Goal: Task Accomplishment & Management: Manage account settings

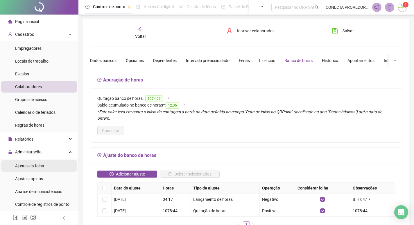
click at [33, 165] on span "Ajustes da folha" at bounding box center [29, 165] width 29 height 5
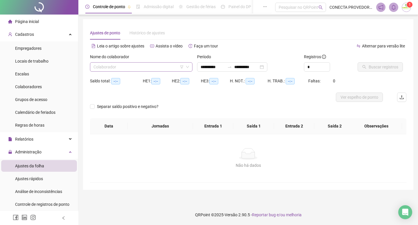
click at [139, 64] on input "search" at bounding box center [139, 66] width 90 height 9
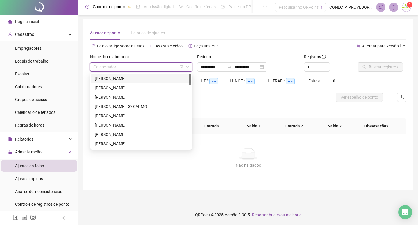
click at [137, 80] on div "[PERSON_NAME]" at bounding box center [141, 78] width 93 height 6
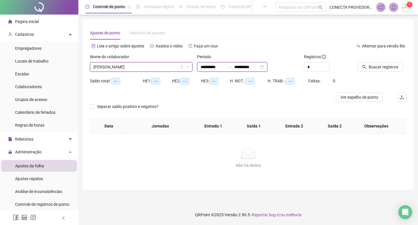
click at [243, 67] on input "**********" at bounding box center [246, 67] width 24 height 6
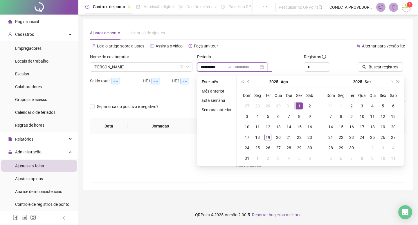
type input "**********"
click at [299, 106] on div "1" at bounding box center [299, 105] width 7 height 7
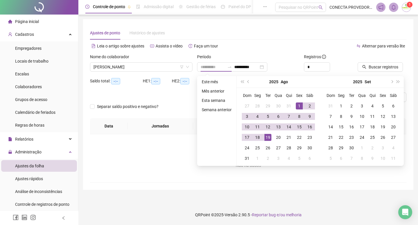
click at [266, 136] on div "19" at bounding box center [268, 137] width 7 height 7
type input "**********"
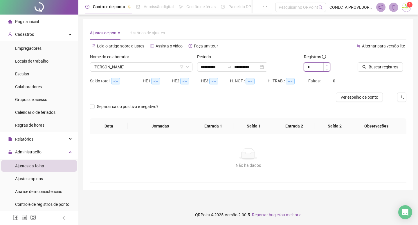
type input "*"
click at [327, 65] on icon "up" at bounding box center [327, 65] width 2 height 2
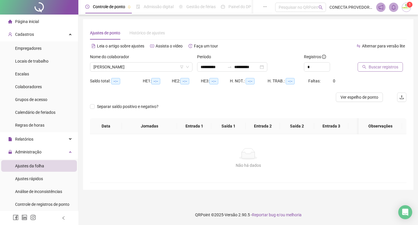
click at [364, 65] on icon "search" at bounding box center [365, 67] width 4 height 4
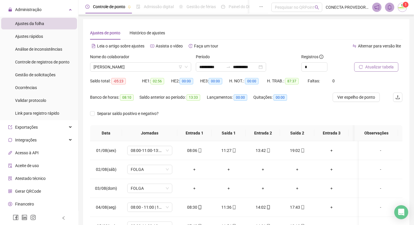
scroll to position [145, 0]
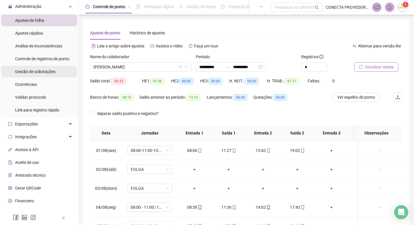
drag, startPoint x: 34, startPoint y: 71, endPoint x: 55, endPoint y: 76, distance: 21.8
click at [34, 70] on span "Gestão de solicitações" at bounding box center [35, 71] width 40 height 5
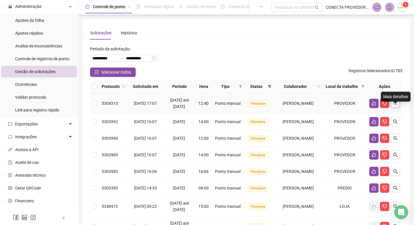
click at [397, 105] on icon "search" at bounding box center [395, 103] width 5 height 5
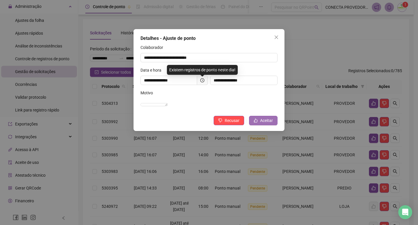
click at [263, 123] on span "Aceitar" at bounding box center [266, 120] width 13 height 6
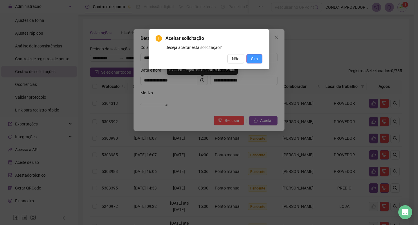
click at [253, 55] on button "Sim" at bounding box center [255, 58] width 16 height 9
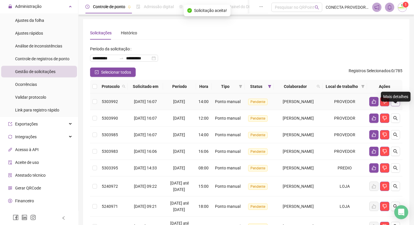
click at [397, 104] on icon "search" at bounding box center [395, 101] width 5 height 5
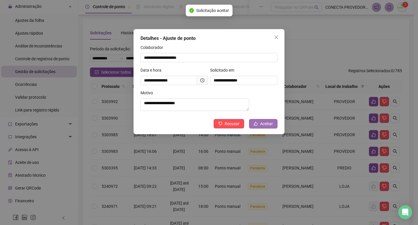
click at [262, 125] on span "Aceitar" at bounding box center [266, 123] width 13 height 6
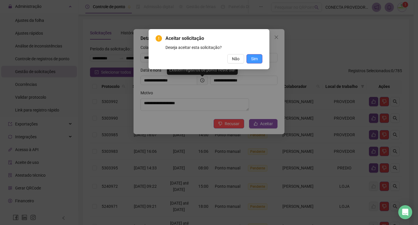
click at [254, 55] on span "Sim" at bounding box center [254, 58] width 7 height 6
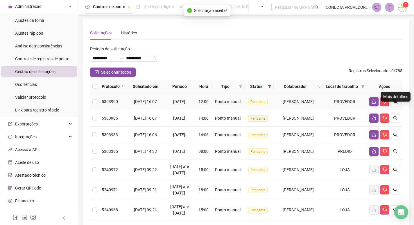
click at [394, 104] on icon "search" at bounding box center [395, 101] width 5 height 5
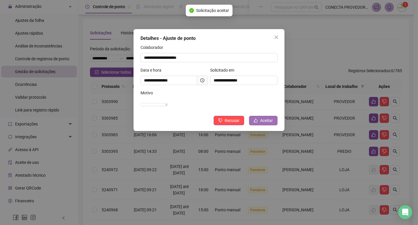
click at [261, 123] on button "Aceitar" at bounding box center [263, 120] width 28 height 9
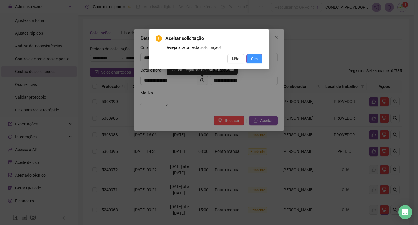
click at [252, 58] on span "Sim" at bounding box center [254, 58] width 7 height 6
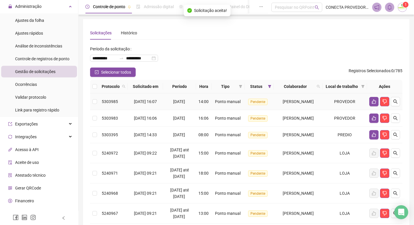
click at [396, 104] on icon "search" at bounding box center [395, 101] width 5 height 5
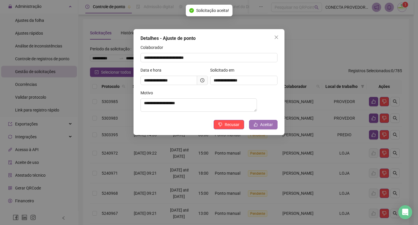
click at [260, 123] on button "Aceitar" at bounding box center [263, 124] width 28 height 9
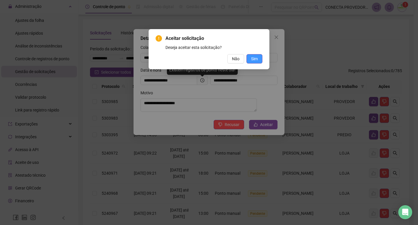
click at [254, 58] on span "Sim" at bounding box center [254, 58] width 7 height 6
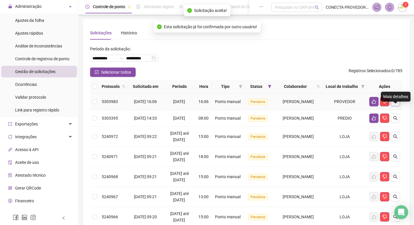
click at [398, 106] on button "button" at bounding box center [395, 101] width 9 height 9
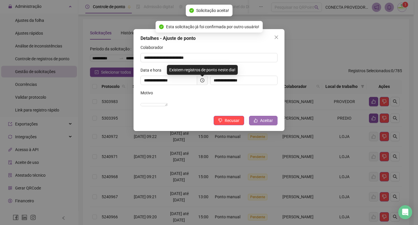
click at [262, 123] on span "Aceitar" at bounding box center [266, 120] width 13 height 6
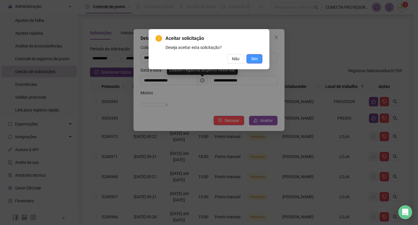
click at [256, 55] on span "Sim" at bounding box center [254, 58] width 7 height 6
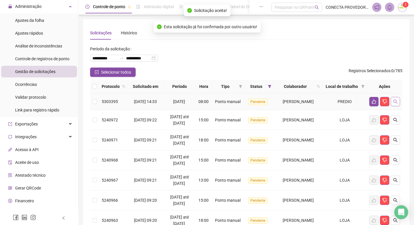
click at [392, 106] on button "button" at bounding box center [395, 101] width 9 height 9
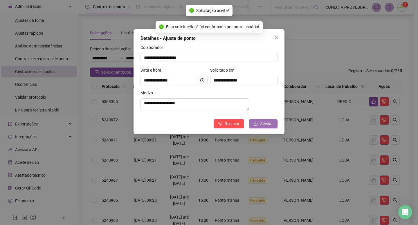
click at [258, 125] on icon "like" at bounding box center [256, 123] width 4 height 4
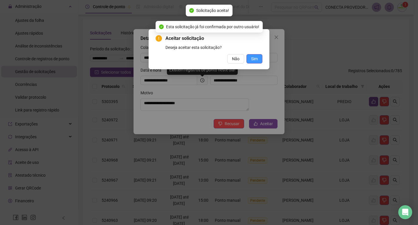
click at [255, 59] on span "Sim" at bounding box center [254, 58] width 7 height 6
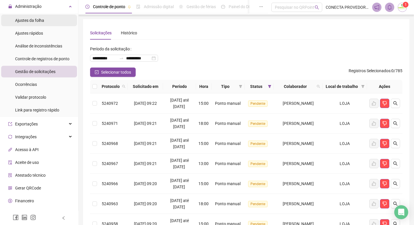
click at [26, 22] on span "Ajustes da folha" at bounding box center [29, 20] width 29 height 5
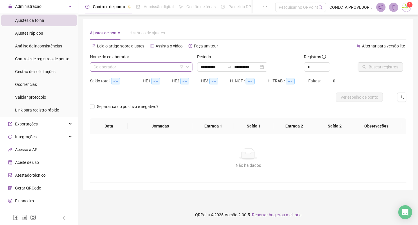
click at [123, 65] on input "search" at bounding box center [139, 66] width 90 height 9
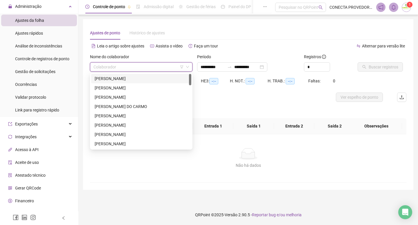
click at [116, 79] on div "[PERSON_NAME]" at bounding box center [141, 78] width 93 height 6
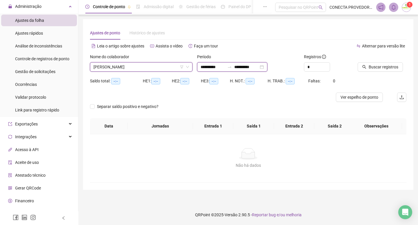
click at [259, 65] on input "**********" at bounding box center [246, 67] width 24 height 6
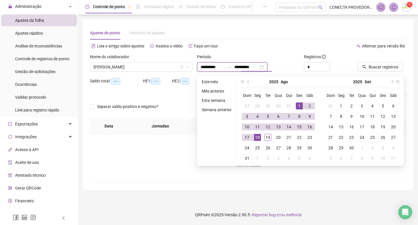
type input "**********"
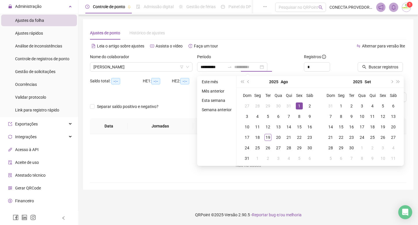
click at [298, 105] on div "1" at bounding box center [299, 105] width 7 height 7
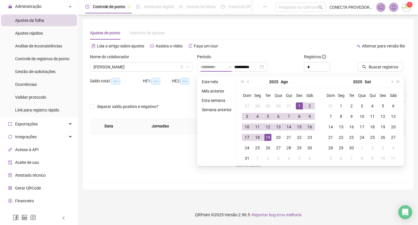
click at [267, 137] on div "19" at bounding box center [268, 137] width 7 height 7
type input "**********"
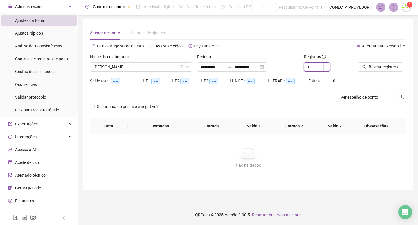
type input "*"
click at [327, 64] on icon "up" at bounding box center [327, 65] width 2 height 2
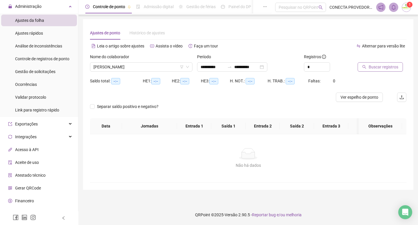
click at [367, 65] on button "Buscar registros" at bounding box center [380, 66] width 45 height 9
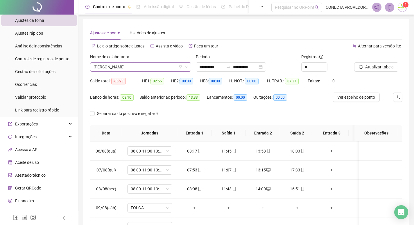
click at [169, 69] on span "[PERSON_NAME]" at bounding box center [141, 66] width 94 height 9
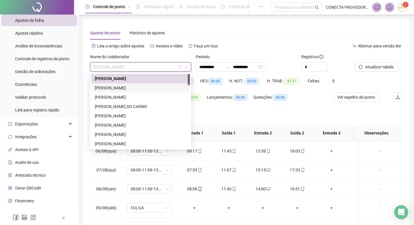
click at [132, 86] on div "[PERSON_NAME]" at bounding box center [141, 88] width 92 height 6
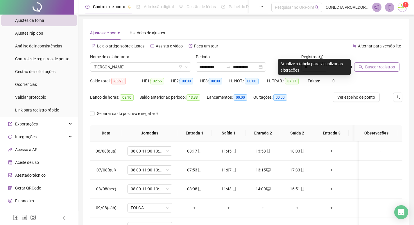
click at [372, 66] on span "Buscar registros" at bounding box center [380, 67] width 30 height 6
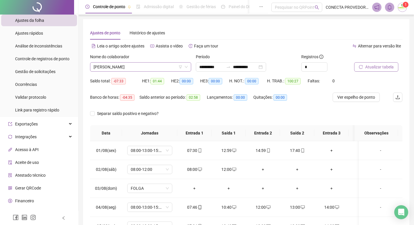
click at [167, 65] on span "[PERSON_NAME]" at bounding box center [141, 66] width 94 height 9
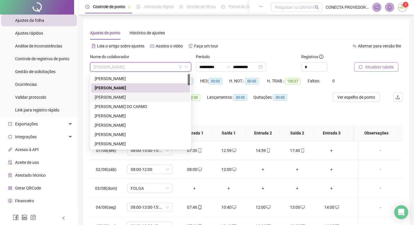
click at [123, 97] on div "[PERSON_NAME]" at bounding box center [141, 97] width 92 height 6
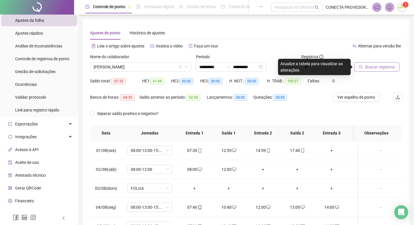
click at [365, 68] on button "Buscar registros" at bounding box center [376, 66] width 45 height 9
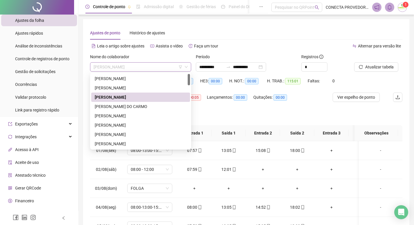
click at [159, 65] on span "[PERSON_NAME]" at bounding box center [141, 66] width 94 height 9
click at [131, 104] on div "[PERSON_NAME] DO CARMO" at bounding box center [141, 106] width 92 height 6
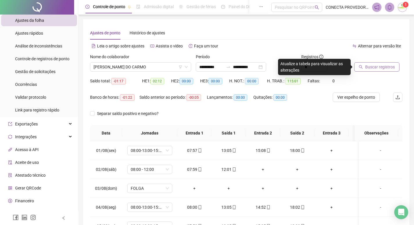
click at [381, 69] on span "Buscar registros" at bounding box center [380, 67] width 30 height 6
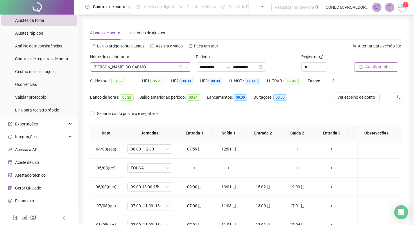
click at [166, 71] on span "[PERSON_NAME] DO CARMO" at bounding box center [141, 66] width 94 height 9
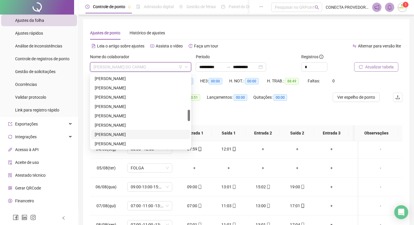
scroll to position [261, 0]
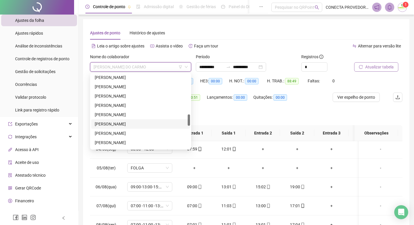
click at [109, 125] on div "[PERSON_NAME]" at bounding box center [141, 124] width 92 height 6
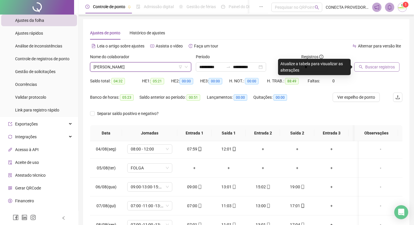
click at [366, 68] on span "Buscar registros" at bounding box center [380, 67] width 30 height 6
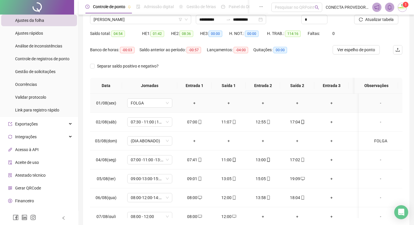
scroll to position [0, 0]
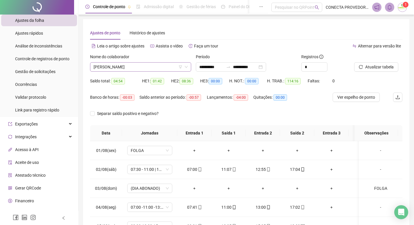
click at [176, 68] on span "[PERSON_NAME]" at bounding box center [141, 66] width 94 height 9
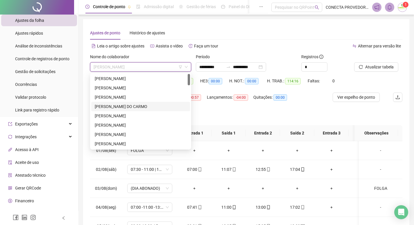
click at [114, 104] on div "[PERSON_NAME] DO CARMO" at bounding box center [141, 106] width 92 height 6
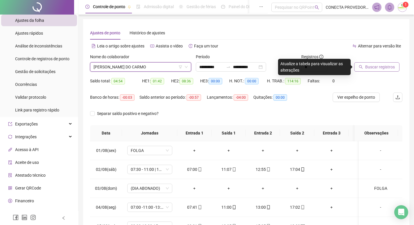
click at [367, 67] on span "Buscar registros" at bounding box center [380, 67] width 30 height 6
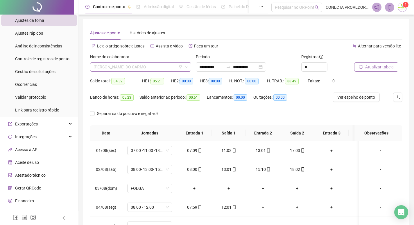
click at [169, 66] on span "[PERSON_NAME] DO CARMO" at bounding box center [141, 66] width 94 height 9
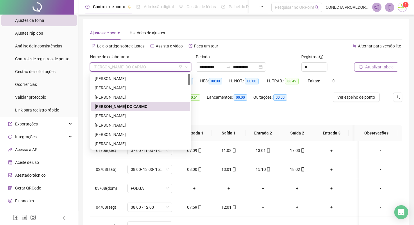
click at [119, 107] on div "[PERSON_NAME] DO CARMO" at bounding box center [141, 106] width 92 height 6
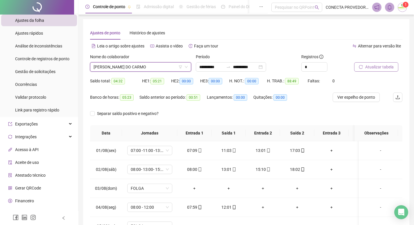
click at [367, 69] on span "Atualizar tabela" at bounding box center [379, 67] width 28 height 6
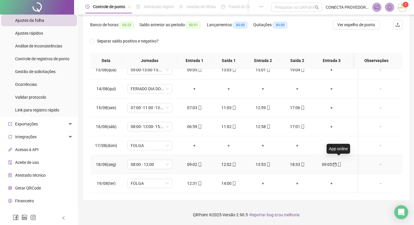
click at [339, 162] on icon "mobile" at bounding box center [339, 164] width 4 height 4
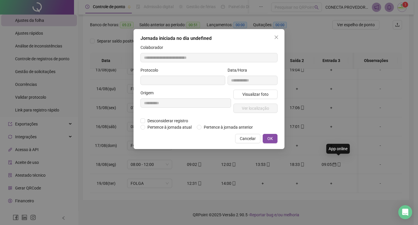
type input "**********"
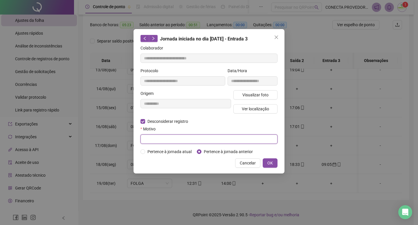
click at [162, 139] on input "text" at bounding box center [209, 138] width 137 height 9
type input "*********"
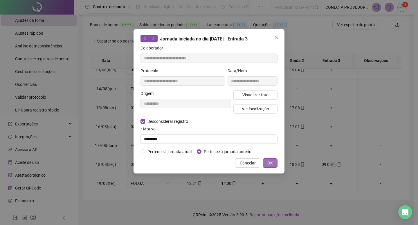
click at [267, 159] on button "OK" at bounding box center [270, 162] width 15 height 9
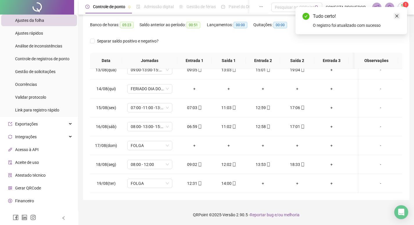
click at [395, 16] on icon "close" at bounding box center [397, 16] width 4 height 4
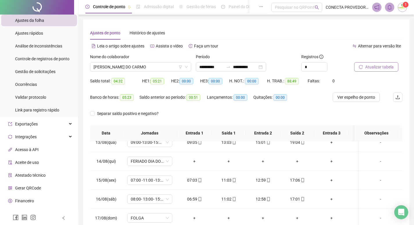
click at [372, 66] on span "Atualizar tabela" at bounding box center [379, 67] width 28 height 6
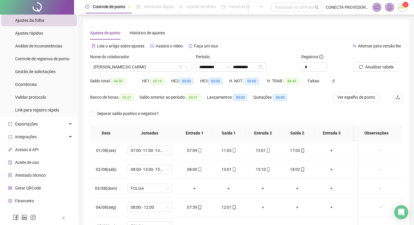
click at [163, 67] on span "[PERSON_NAME] DO CARMO" at bounding box center [141, 66] width 94 height 9
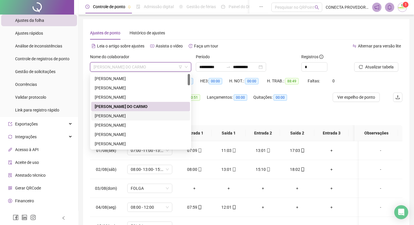
click at [111, 114] on div "[PERSON_NAME]" at bounding box center [141, 115] width 92 height 6
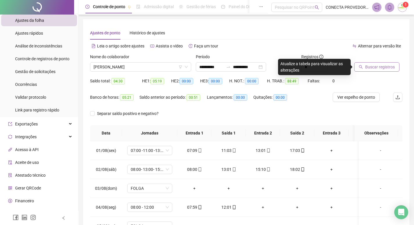
click at [366, 64] on span "Buscar registros" at bounding box center [380, 67] width 30 height 6
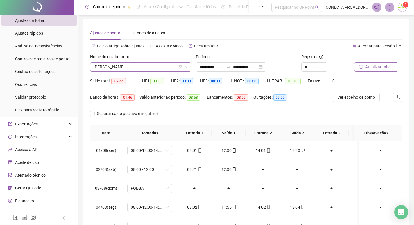
click at [159, 67] on span "[PERSON_NAME]" at bounding box center [141, 66] width 94 height 9
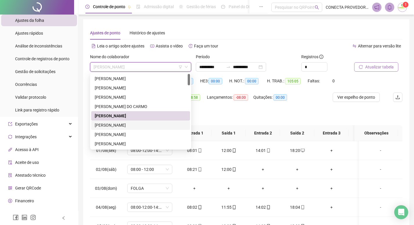
drag, startPoint x: 126, startPoint y: 124, endPoint x: 165, endPoint y: 107, distance: 42.7
click at [126, 124] on div "[PERSON_NAME]" at bounding box center [141, 125] width 92 height 6
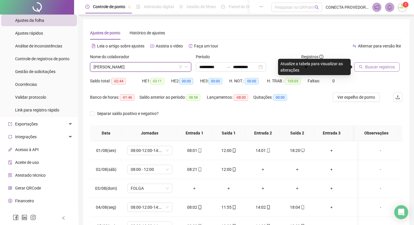
click at [374, 69] on span "Buscar registros" at bounding box center [380, 67] width 30 height 6
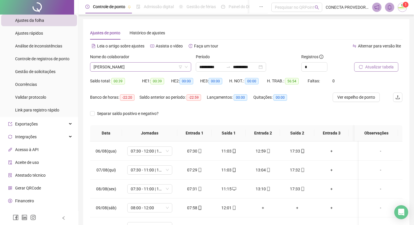
click at [167, 66] on span "[PERSON_NAME]" at bounding box center [141, 66] width 94 height 9
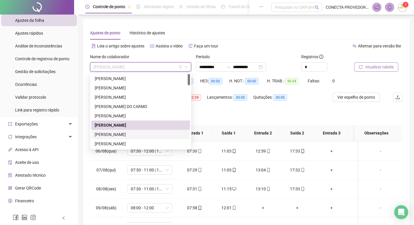
click at [121, 134] on div "[PERSON_NAME]" at bounding box center [141, 134] width 92 height 6
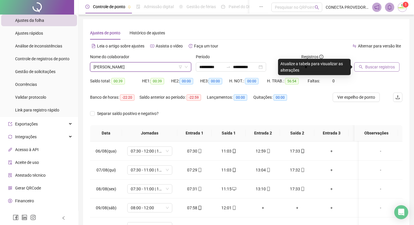
click at [377, 69] on span "Buscar registros" at bounding box center [380, 67] width 30 height 6
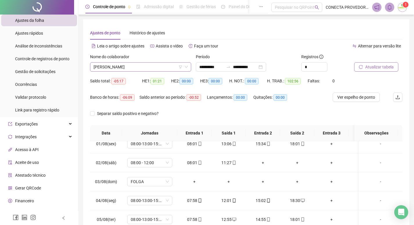
click at [160, 69] on span "[PERSON_NAME]" at bounding box center [141, 66] width 94 height 9
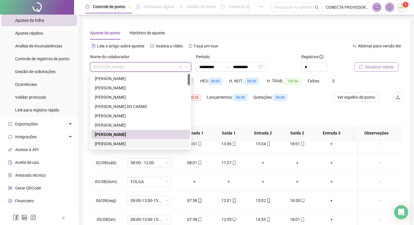
click at [137, 142] on div "[PERSON_NAME]" at bounding box center [141, 143] width 92 height 6
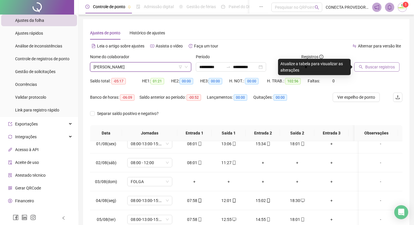
click at [365, 66] on span "Buscar registros" at bounding box center [380, 67] width 30 height 6
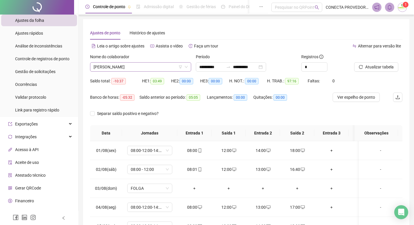
click at [166, 69] on span "[PERSON_NAME]" at bounding box center [141, 66] width 94 height 9
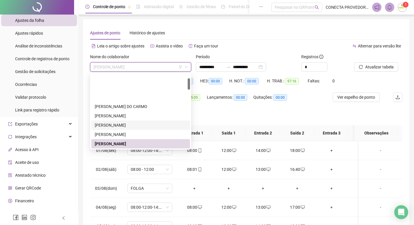
scroll to position [29, 0]
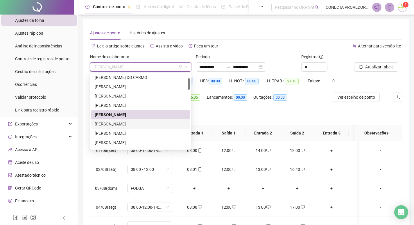
click at [129, 124] on div "[PERSON_NAME]" at bounding box center [141, 124] width 92 height 6
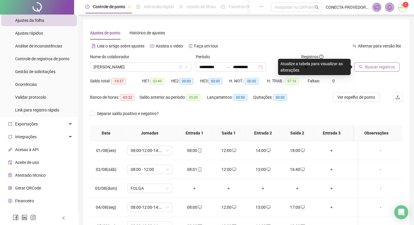
click at [373, 70] on button "Buscar registros" at bounding box center [376, 66] width 45 height 9
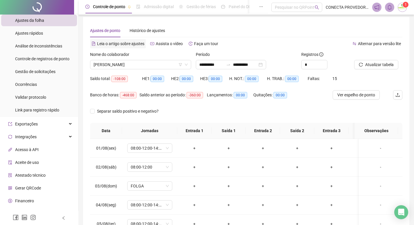
scroll to position [0, 0]
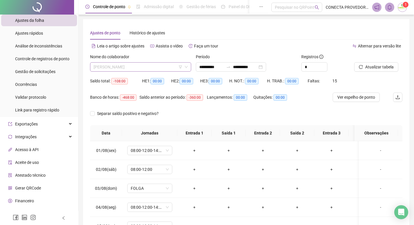
click at [164, 65] on span "[PERSON_NAME]" at bounding box center [141, 66] width 94 height 9
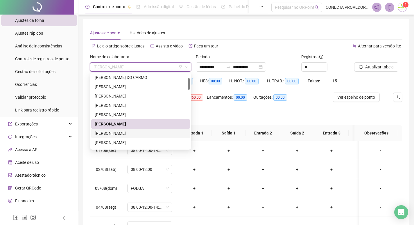
drag, startPoint x: 109, startPoint y: 134, endPoint x: 118, endPoint y: 128, distance: 10.8
click at [109, 134] on div "[PERSON_NAME]" at bounding box center [141, 133] width 92 height 6
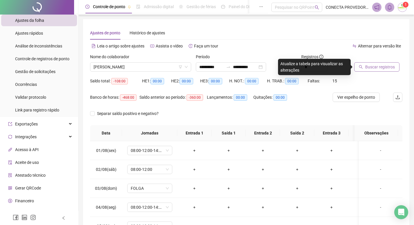
click at [372, 65] on span "Buscar registros" at bounding box center [380, 67] width 30 height 6
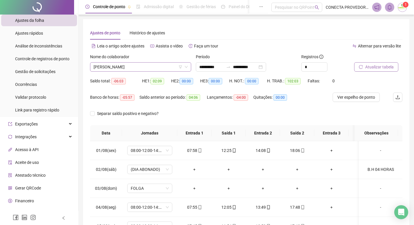
click at [163, 68] on span "[PERSON_NAME]" at bounding box center [141, 66] width 94 height 9
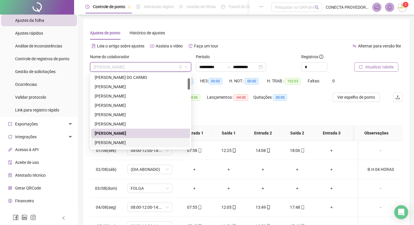
click at [103, 143] on div "[PERSON_NAME]" at bounding box center [141, 142] width 92 height 6
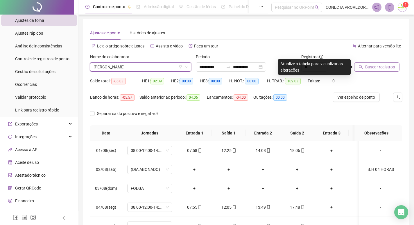
click at [367, 65] on span "Buscar registros" at bounding box center [380, 67] width 30 height 6
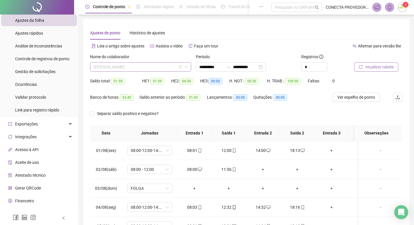
click at [163, 65] on span "[PERSON_NAME]" at bounding box center [141, 66] width 94 height 9
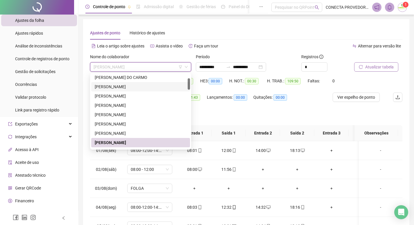
scroll to position [58, 0]
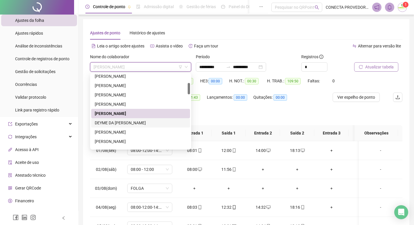
click at [131, 123] on div "DEYME DA [PERSON_NAME]" at bounding box center [141, 122] width 92 height 6
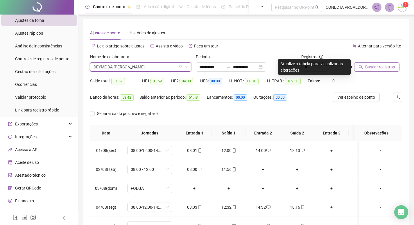
click at [365, 64] on button "Buscar registros" at bounding box center [376, 66] width 45 height 9
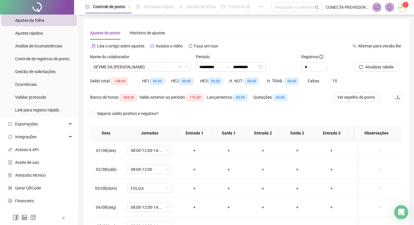
click at [150, 57] on div "Nome do colaborador" at bounding box center [140, 57] width 101 height 9
click at [152, 65] on span "DEYME DA [PERSON_NAME]" at bounding box center [141, 66] width 94 height 9
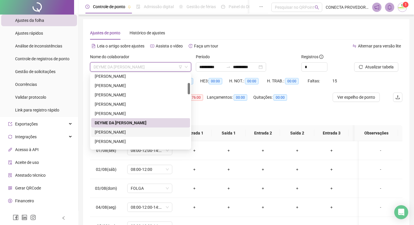
click at [122, 132] on div "[PERSON_NAME]" at bounding box center [141, 132] width 92 height 6
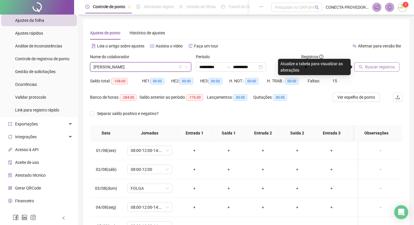
click at [377, 70] on span "Buscar registros" at bounding box center [380, 67] width 30 height 6
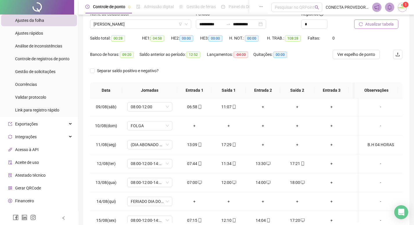
scroll to position [0, 0]
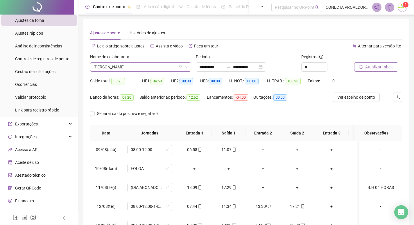
click at [157, 67] on span "[PERSON_NAME]" at bounding box center [141, 66] width 94 height 9
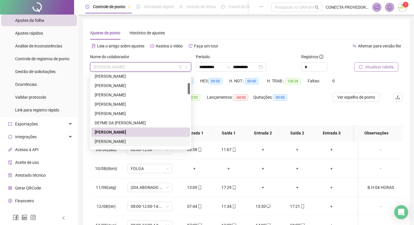
click at [115, 142] on div "[PERSON_NAME]" at bounding box center [141, 141] width 92 height 6
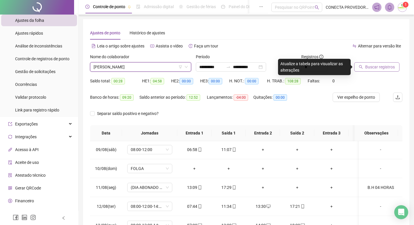
click at [374, 65] on span "Buscar registros" at bounding box center [380, 67] width 30 height 6
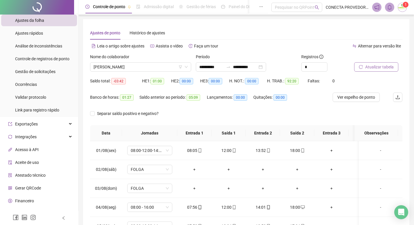
click at [161, 62] on div "Nome do colaborador" at bounding box center [140, 57] width 101 height 9
click at [160, 65] on span "[PERSON_NAME]" at bounding box center [141, 66] width 94 height 9
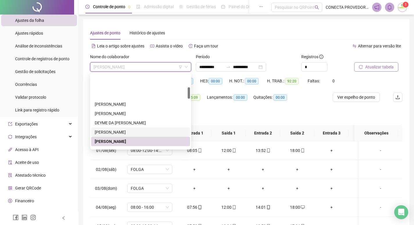
scroll to position [87, 0]
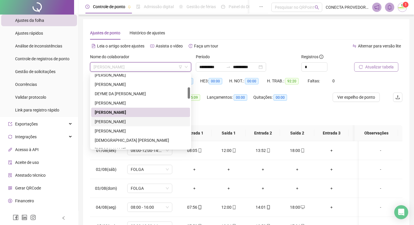
click at [124, 122] on div "[PERSON_NAME]" at bounding box center [141, 121] width 92 height 6
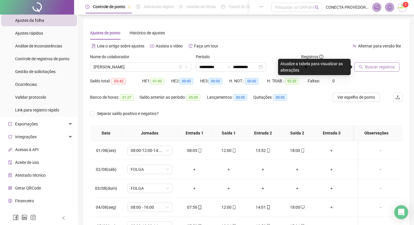
click at [379, 67] on span "Buscar registros" at bounding box center [380, 67] width 30 height 6
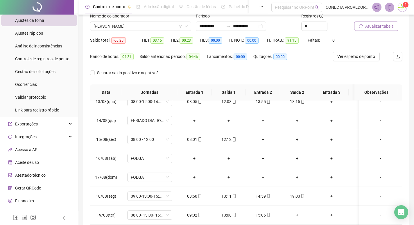
scroll to position [0, 0]
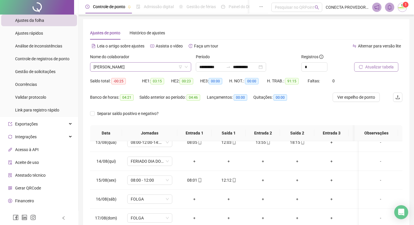
click at [169, 69] on span "[PERSON_NAME]" at bounding box center [141, 66] width 94 height 9
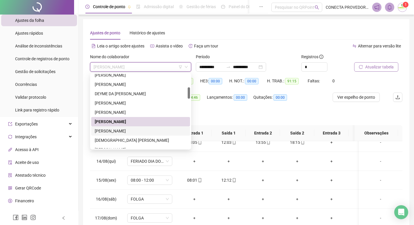
click at [130, 132] on div "[PERSON_NAME]" at bounding box center [141, 131] width 92 height 6
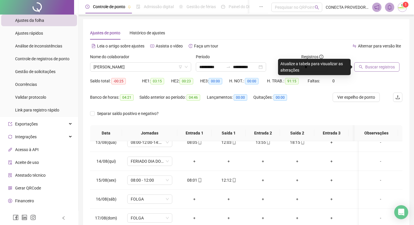
click at [377, 66] on span "Buscar registros" at bounding box center [380, 67] width 30 height 6
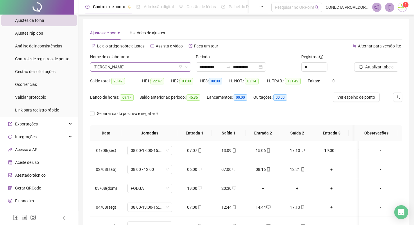
click at [150, 65] on span "[PERSON_NAME]" at bounding box center [141, 66] width 94 height 9
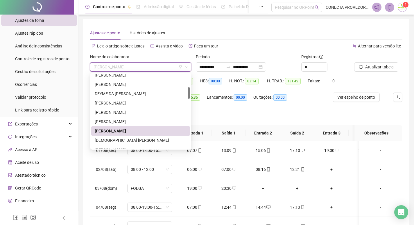
click at [132, 132] on div "[PERSON_NAME]" at bounding box center [141, 131] width 92 height 6
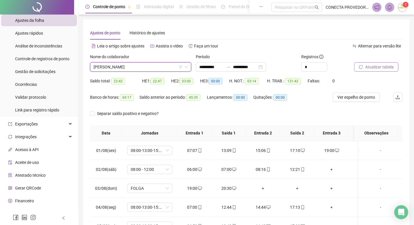
click at [376, 66] on span "Atualizar tabela" at bounding box center [379, 67] width 28 height 6
click at [148, 66] on span "[PERSON_NAME]" at bounding box center [141, 66] width 94 height 9
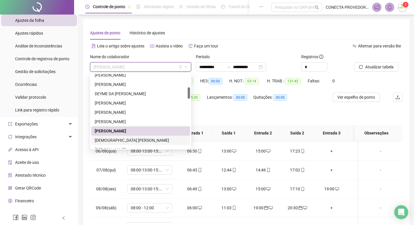
click at [133, 137] on div "[DEMOGRAPHIC_DATA] [PERSON_NAME]" at bounding box center [141, 140] width 92 height 6
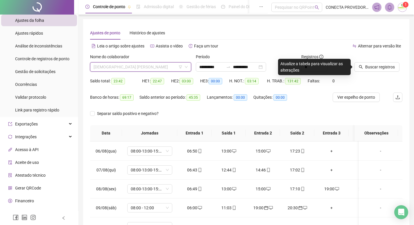
click at [167, 67] on span "[DEMOGRAPHIC_DATA] [PERSON_NAME]" at bounding box center [141, 66] width 94 height 9
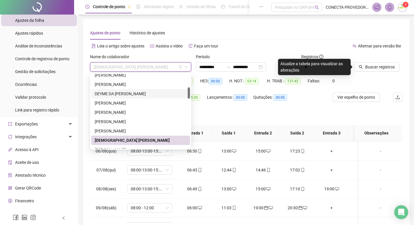
scroll to position [116, 0]
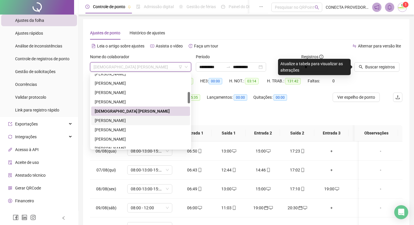
click at [136, 118] on div "[PERSON_NAME]" at bounding box center [141, 120] width 92 height 6
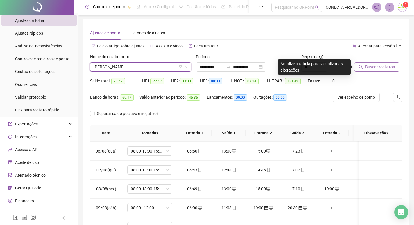
click at [376, 69] on span "Buscar registros" at bounding box center [380, 67] width 30 height 6
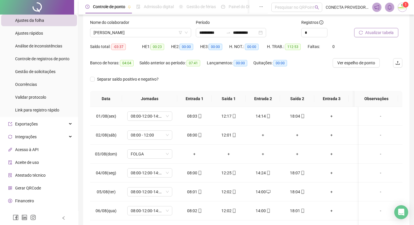
scroll to position [49, 0]
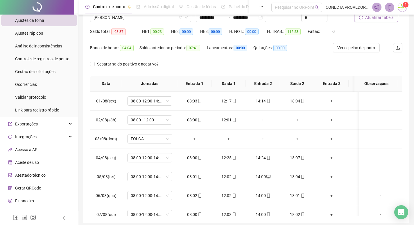
click at [414, 125] on div "**********" at bounding box center [246, 99] width 336 height 297
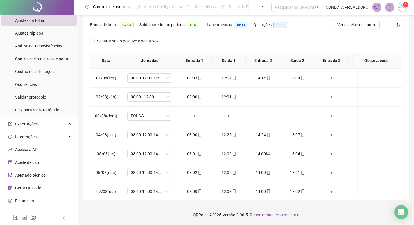
drag, startPoint x: 411, startPoint y: 114, endPoint x: 381, endPoint y: 117, distance: 30.1
click at [410, 114] on div "**********" at bounding box center [246, 76] width 336 height 297
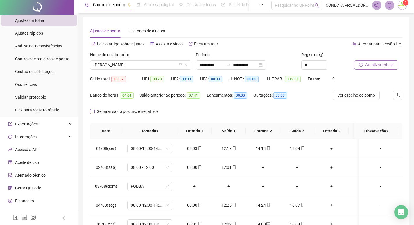
scroll to position [0, 0]
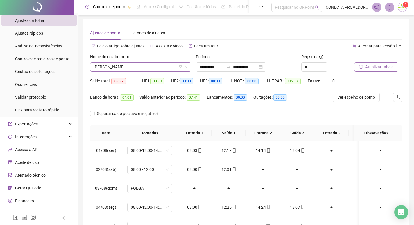
click at [159, 67] on span "[PERSON_NAME]" at bounding box center [141, 66] width 94 height 9
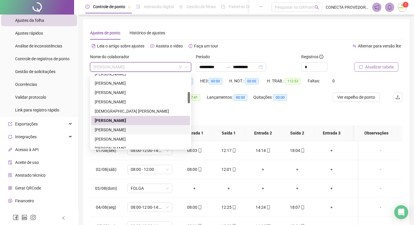
click at [125, 128] on div "[PERSON_NAME]" at bounding box center [141, 129] width 92 height 6
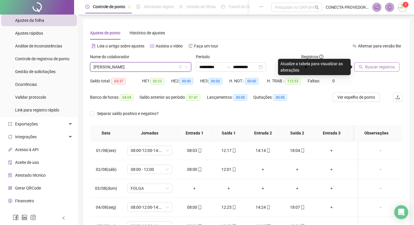
click at [369, 66] on span "Buscar registros" at bounding box center [380, 67] width 30 height 6
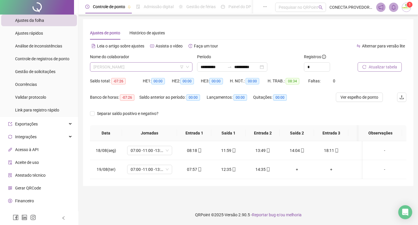
click at [163, 66] on span "[PERSON_NAME]" at bounding box center [142, 66] width 96 height 9
click at [167, 66] on span "[PERSON_NAME]" at bounding box center [142, 66] width 96 height 9
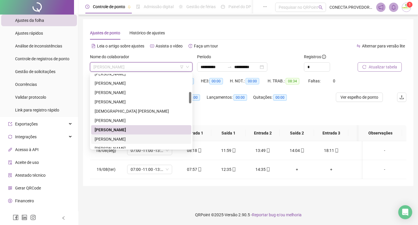
click at [143, 140] on div "[PERSON_NAME]" at bounding box center [141, 139] width 93 height 6
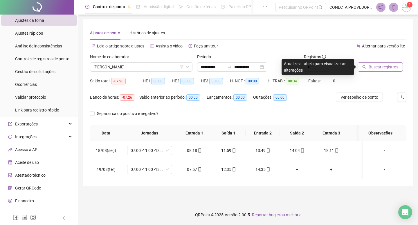
click at [378, 66] on span "Buscar registros" at bounding box center [384, 67] width 30 height 6
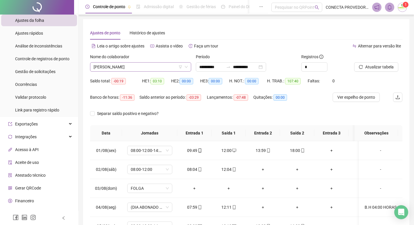
click at [171, 66] on span "[PERSON_NAME]" at bounding box center [141, 66] width 94 height 9
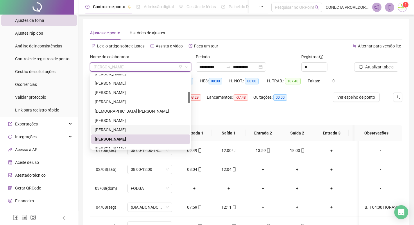
scroll to position [174, 0]
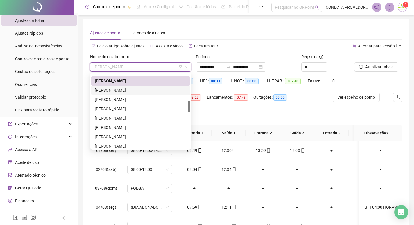
click at [114, 89] on div "[PERSON_NAME]" at bounding box center [141, 90] width 92 height 6
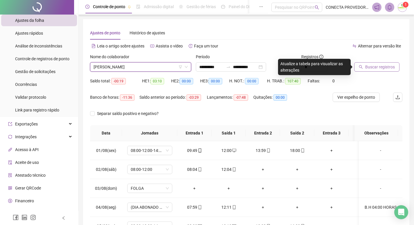
click at [363, 68] on button "Buscar registros" at bounding box center [376, 66] width 45 height 9
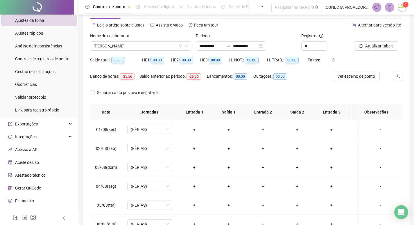
scroll to position [0, 0]
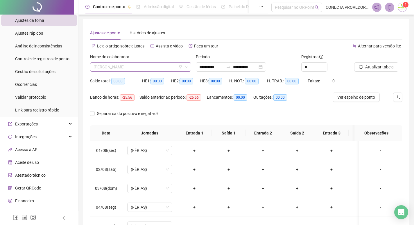
click at [161, 70] on span "[PERSON_NAME]" at bounding box center [141, 66] width 94 height 9
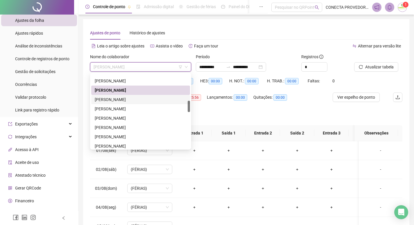
click at [132, 101] on div "[PERSON_NAME]" at bounding box center [141, 99] width 92 height 6
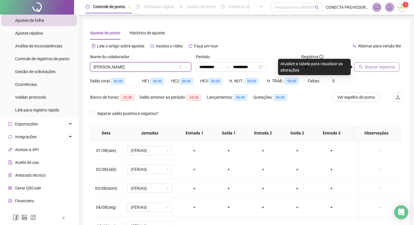
click at [374, 66] on span "Buscar registros" at bounding box center [380, 67] width 30 height 6
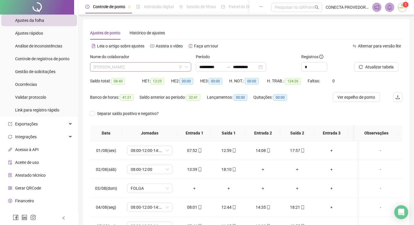
click at [153, 67] on span "[PERSON_NAME]" at bounding box center [141, 66] width 94 height 9
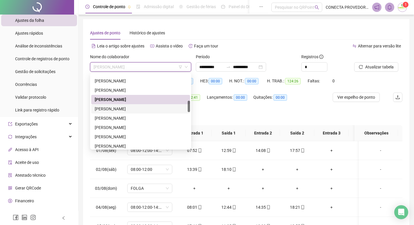
click at [125, 109] on div "[PERSON_NAME]" at bounding box center [141, 108] width 92 height 6
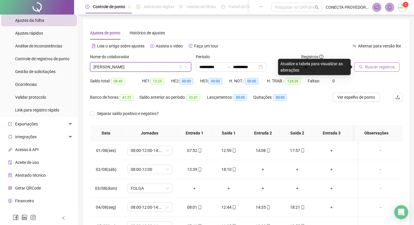
click at [366, 67] on span "Buscar registros" at bounding box center [380, 67] width 30 height 6
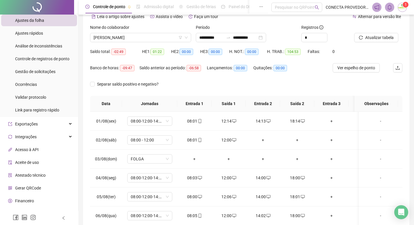
scroll to position [58, 0]
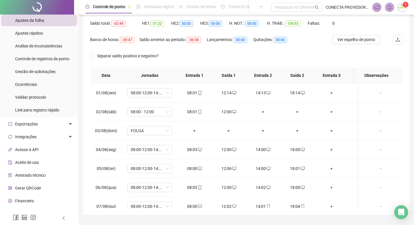
click at [409, 180] on div "**********" at bounding box center [246, 90] width 336 height 297
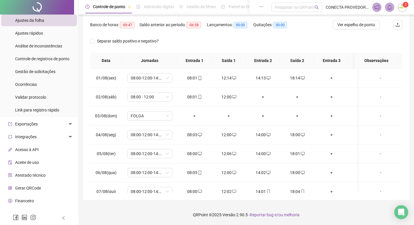
scroll to position [9, 0]
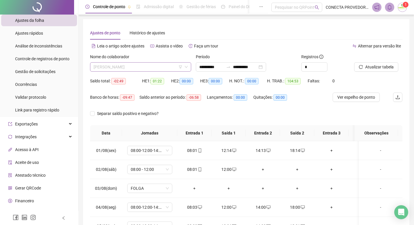
click at [154, 67] on span "[PERSON_NAME]" at bounding box center [141, 66] width 94 height 9
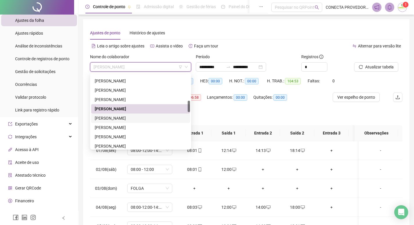
click at [123, 119] on div "[PERSON_NAME]" at bounding box center [141, 118] width 92 height 6
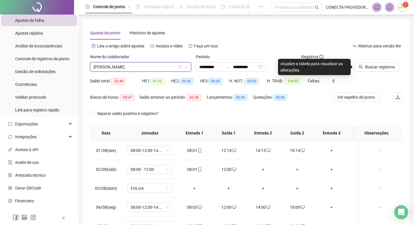
click at [167, 70] on span "[PERSON_NAME]" at bounding box center [141, 66] width 94 height 9
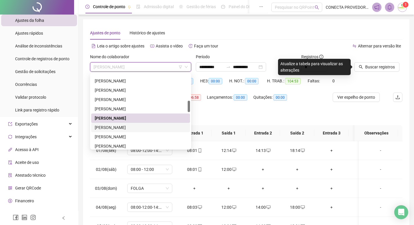
drag, startPoint x: 122, startPoint y: 128, endPoint x: 128, endPoint y: 128, distance: 5.2
click at [122, 129] on div "[PERSON_NAME]" at bounding box center [141, 127] width 92 height 6
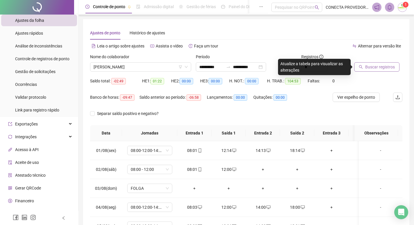
click at [379, 65] on span "Buscar registros" at bounding box center [380, 67] width 30 height 6
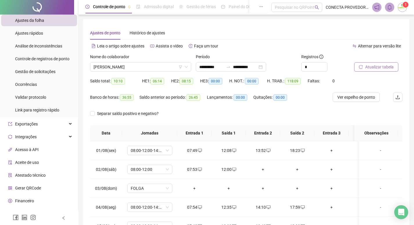
scroll to position [15, 0]
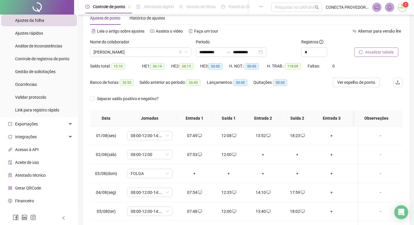
click at [412, 107] on div "**********" at bounding box center [246, 133] width 336 height 297
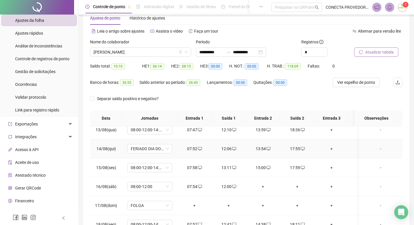
scroll to position [239, 0]
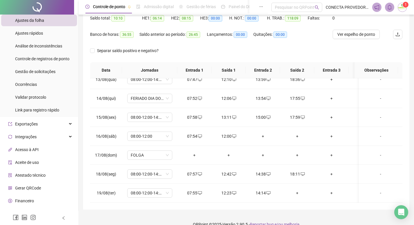
click at [412, 177] on div "**********" at bounding box center [246, 85] width 336 height 297
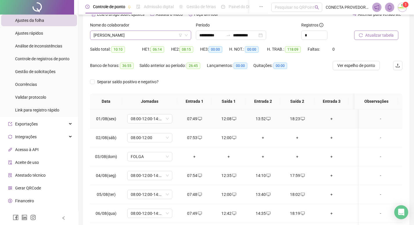
scroll to position [0, 0]
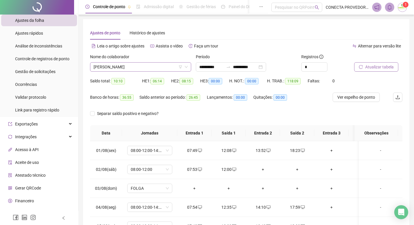
click at [164, 69] on span "[PERSON_NAME]" at bounding box center [141, 66] width 94 height 9
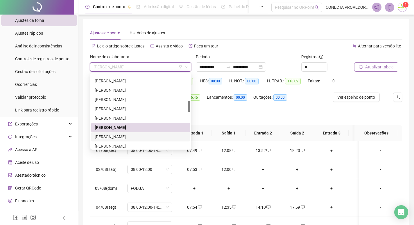
click at [141, 137] on div "[PERSON_NAME]" at bounding box center [141, 136] width 92 height 6
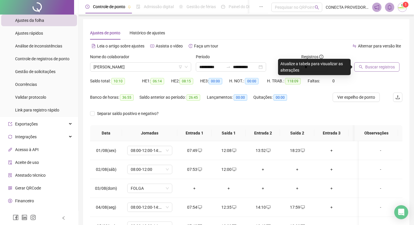
click at [384, 69] on span "Buscar registros" at bounding box center [380, 67] width 30 height 6
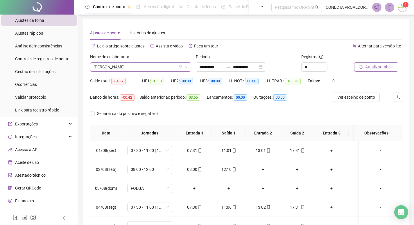
click at [160, 63] on span "[PERSON_NAME]" at bounding box center [141, 66] width 94 height 9
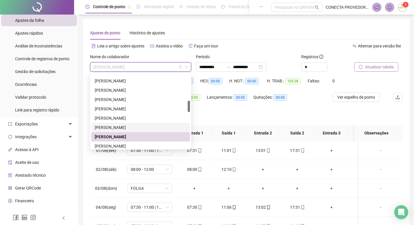
scroll to position [203, 0]
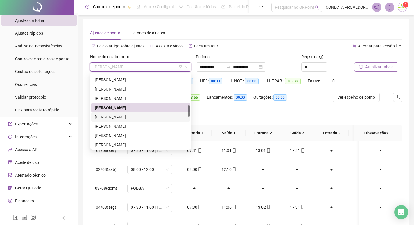
click at [126, 118] on div "[PERSON_NAME]" at bounding box center [141, 117] width 92 height 6
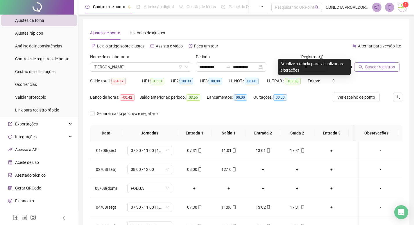
click at [368, 69] on span "Buscar registros" at bounding box center [380, 67] width 30 height 6
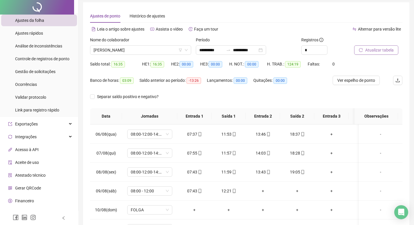
scroll to position [0, 0]
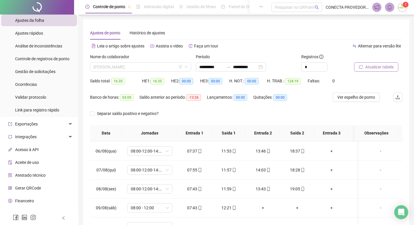
click at [151, 67] on span "[PERSON_NAME]" at bounding box center [141, 66] width 94 height 9
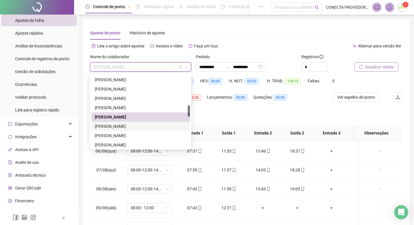
drag, startPoint x: 127, startPoint y: 127, endPoint x: 132, endPoint y: 125, distance: 5.5
click at [128, 127] on div "[PERSON_NAME]" at bounding box center [141, 126] width 92 height 6
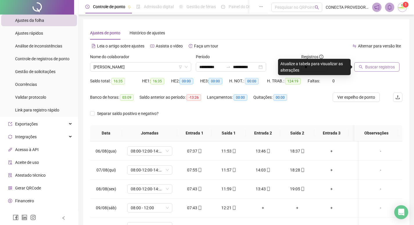
click at [374, 66] on span "Buscar registros" at bounding box center [380, 67] width 30 height 6
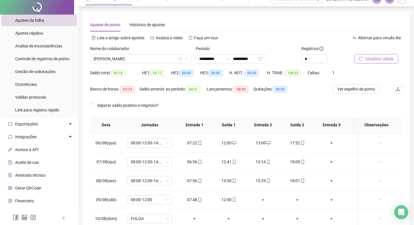
scroll to position [35, 0]
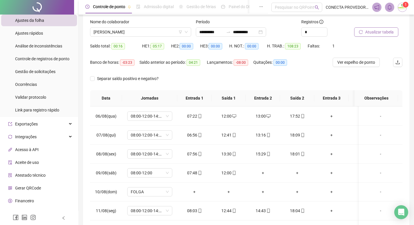
click at [411, 122] on div "**********" at bounding box center [246, 113] width 336 height 297
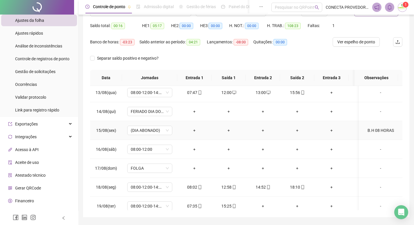
scroll to position [239, 0]
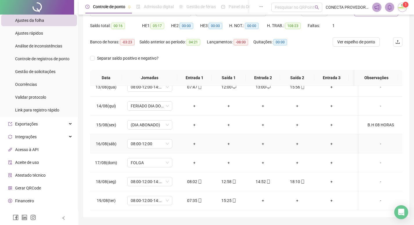
click at [380, 140] on div "-" at bounding box center [380, 143] width 34 height 6
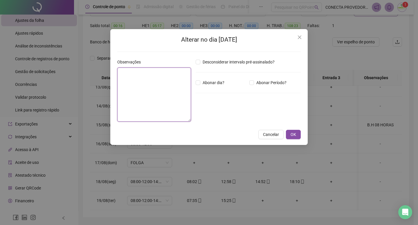
click at [158, 81] on textarea at bounding box center [154, 94] width 74 height 54
type textarea "*"
type textarea "**********"
click at [293, 134] on span "OK" at bounding box center [294, 134] width 6 height 6
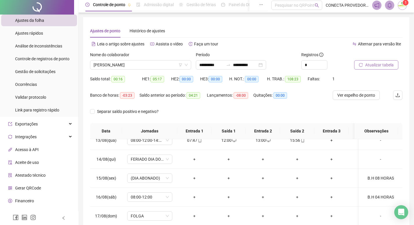
scroll to position [0, 0]
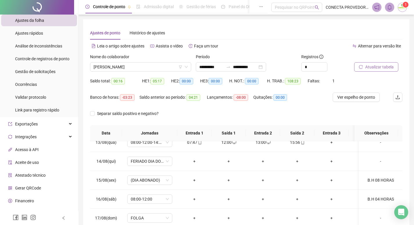
click at [377, 68] on span "Atualizar tabela" at bounding box center [379, 67] width 28 height 6
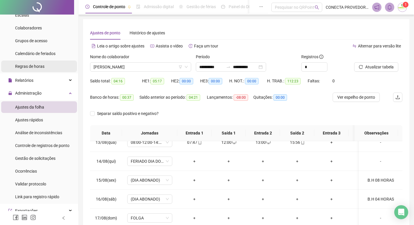
scroll to position [58, 0]
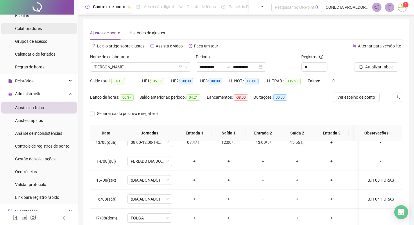
click at [23, 28] on span "Colaboradores" at bounding box center [28, 28] width 27 height 5
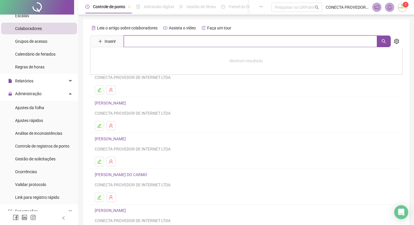
click at [150, 45] on input "text" at bounding box center [250, 41] width 253 height 12
type input "********"
click at [113, 58] on link "[PERSON_NAME]" at bounding box center [116, 58] width 31 height 5
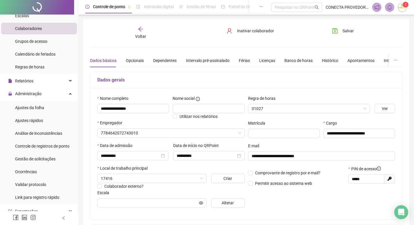
type input "**********"
click at [290, 63] on div "Banco de horas" at bounding box center [298, 60] width 28 height 6
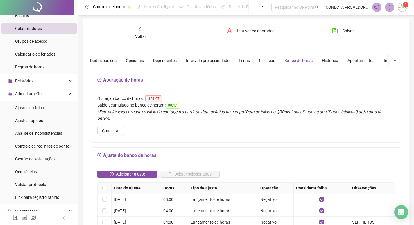
click at [130, 171] on div "Adicionar ajuste" at bounding box center [127, 176] width 63 height 12
click at [133, 171] on span "Adicionar ajuste" at bounding box center [130, 174] width 29 height 6
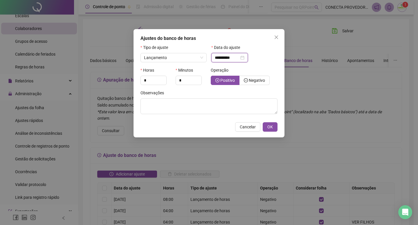
click at [230, 58] on input "**********" at bounding box center [227, 57] width 24 height 6
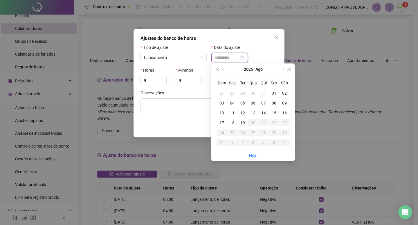
type input "**********"
click at [284, 112] on div "16" at bounding box center [284, 113] width 10 height 6
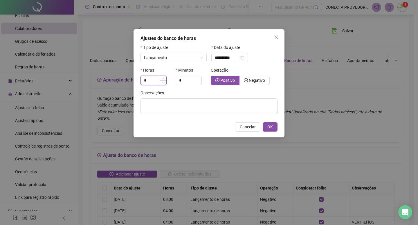
click at [156, 82] on input "*" at bounding box center [154, 80] width 26 height 9
click at [163, 80] on span "Decrease Value" at bounding box center [163, 81] width 6 height 5
click at [163, 78] on icon "up" at bounding box center [164, 78] width 2 height 1
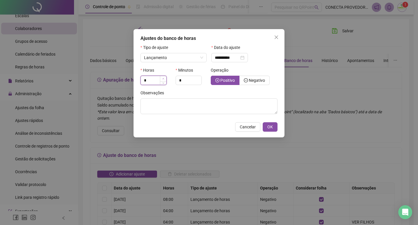
type input "*"
click at [163, 78] on icon "up" at bounding box center [164, 78] width 2 height 1
click at [257, 82] on span "Negativo" at bounding box center [257, 80] width 16 height 5
click at [271, 127] on span "OK" at bounding box center [271, 126] width 6 height 6
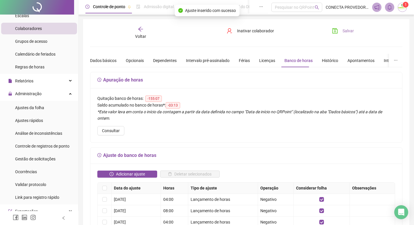
click at [345, 30] on span "Salvar" at bounding box center [347, 31] width 11 height 6
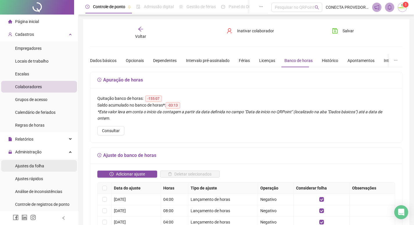
click at [28, 164] on span "Ajustes da folha" at bounding box center [29, 165] width 29 height 5
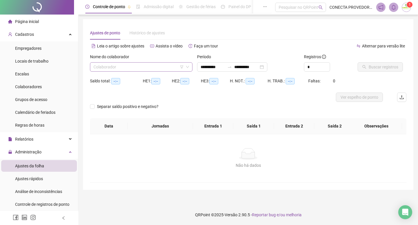
click at [145, 64] on input "search" at bounding box center [139, 66] width 90 height 9
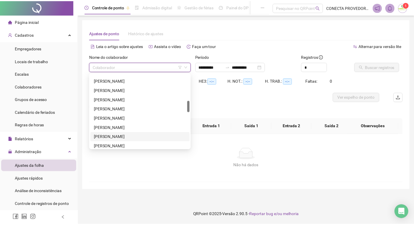
scroll to position [203, 0]
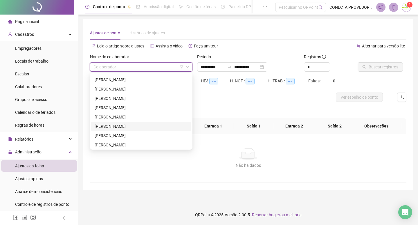
click at [112, 127] on div "[PERSON_NAME]" at bounding box center [141, 126] width 93 height 6
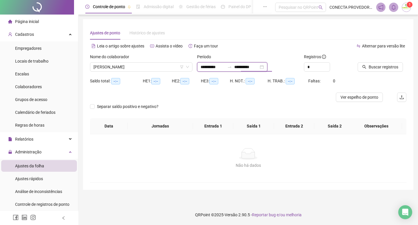
click at [256, 68] on input "**********" at bounding box center [246, 67] width 24 height 6
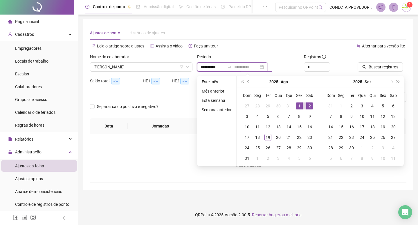
type input "**********"
click at [300, 105] on div "1" at bounding box center [299, 105] width 7 height 7
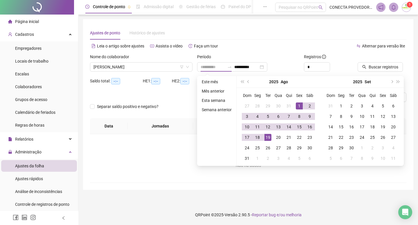
click at [268, 137] on div "19" at bounding box center [268, 137] width 7 height 7
type input "**********"
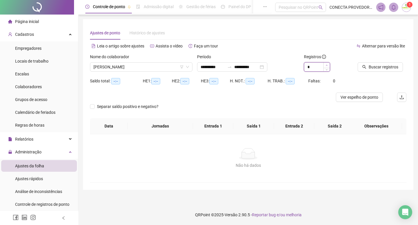
type input "*"
click at [325, 66] on span "Increase Value" at bounding box center [327, 64] width 6 height 5
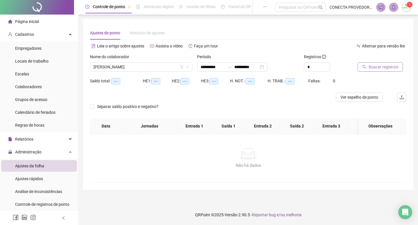
click at [381, 65] on span "Buscar registros" at bounding box center [384, 67] width 30 height 6
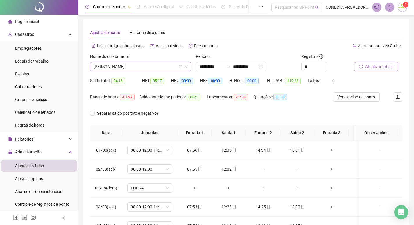
scroll to position [0, 0]
click at [156, 65] on span "[PERSON_NAME]" at bounding box center [141, 66] width 94 height 9
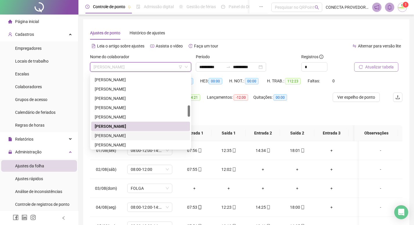
click at [117, 135] on div "[PERSON_NAME]" at bounding box center [141, 135] width 92 height 6
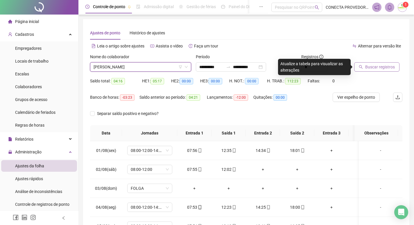
click at [369, 61] on div at bounding box center [371, 57] width 34 height 9
click at [368, 65] on span "Buscar registros" at bounding box center [380, 67] width 30 height 6
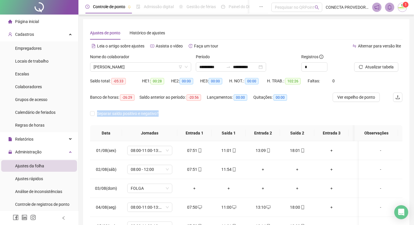
drag, startPoint x: 414, startPoint y: 96, endPoint x: 417, endPoint y: 124, distance: 27.5
click at [414, 124] on html "**********" at bounding box center [207, 112] width 414 height 225
click at [159, 63] on span "[PERSON_NAME]" at bounding box center [141, 66] width 94 height 9
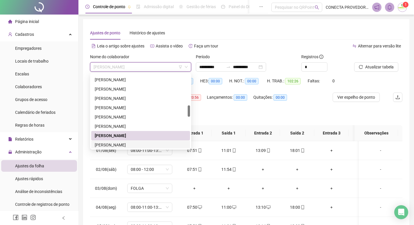
click at [127, 145] on div "[PERSON_NAME]" at bounding box center [141, 144] width 92 height 6
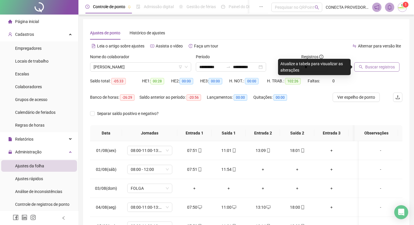
click at [374, 65] on span "Buscar registros" at bounding box center [380, 67] width 30 height 6
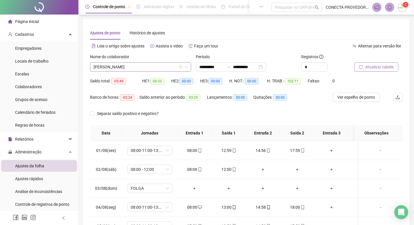
click at [154, 66] on span "[PERSON_NAME]" at bounding box center [141, 66] width 94 height 9
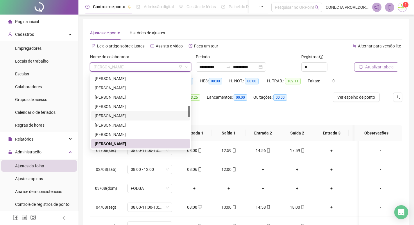
scroll to position [234, 0]
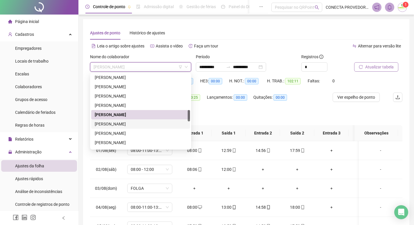
click at [125, 123] on div "[PERSON_NAME]" at bounding box center [141, 124] width 92 height 6
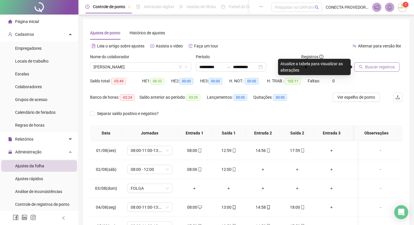
click at [366, 67] on span "Buscar registros" at bounding box center [380, 67] width 30 height 6
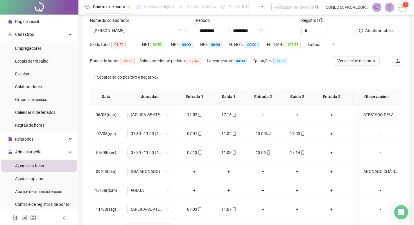
scroll to position [0, 0]
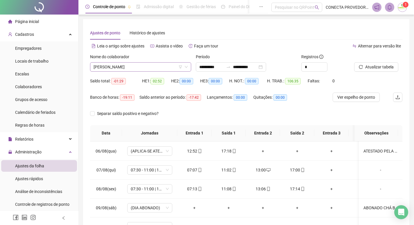
click at [159, 67] on span "[PERSON_NAME]" at bounding box center [141, 66] width 94 height 9
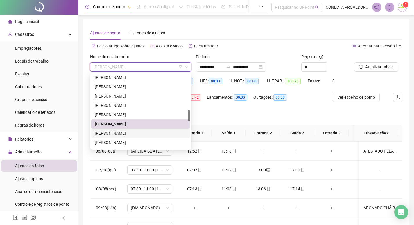
click at [119, 132] on div "[PERSON_NAME]" at bounding box center [141, 133] width 92 height 6
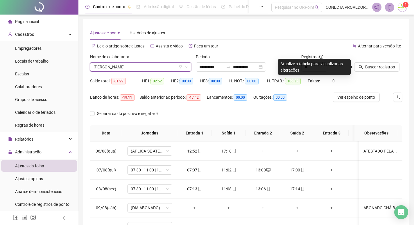
click at [166, 66] on span "[PERSON_NAME]" at bounding box center [141, 66] width 94 height 9
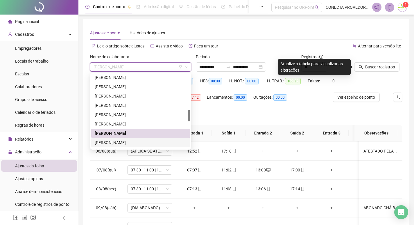
click at [118, 140] on div "[PERSON_NAME]" at bounding box center [141, 142] width 92 height 6
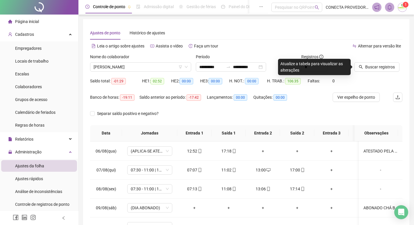
click at [367, 61] on div at bounding box center [371, 57] width 34 height 9
click at [367, 64] on span "Buscar registros" at bounding box center [380, 67] width 30 height 6
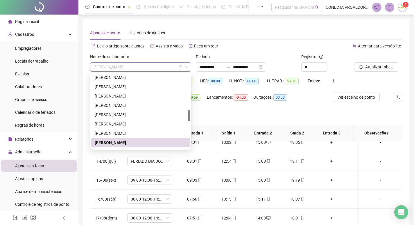
click at [152, 67] on span "[PERSON_NAME]" at bounding box center [141, 66] width 94 height 9
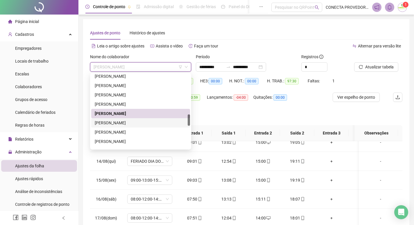
click at [107, 120] on div "[PERSON_NAME]" at bounding box center [141, 122] width 92 height 6
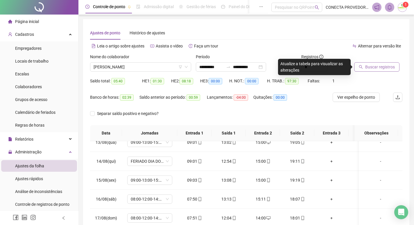
click at [368, 69] on span "Buscar registros" at bounding box center [380, 67] width 30 height 6
